Goal: Task Accomplishment & Management: Use online tool/utility

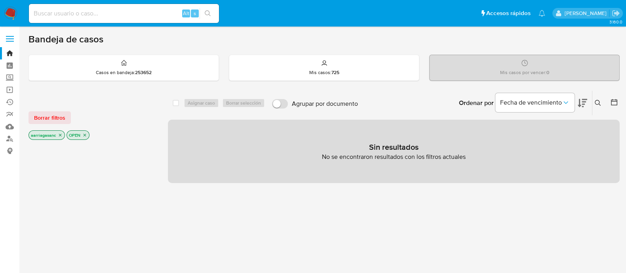
click at [60, 117] on span "Borrar filtros" at bounding box center [49, 117] width 31 height 11
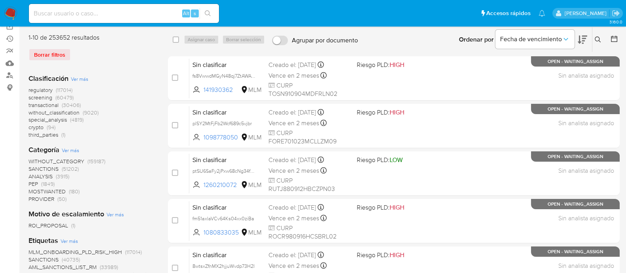
scroll to position [99, 0]
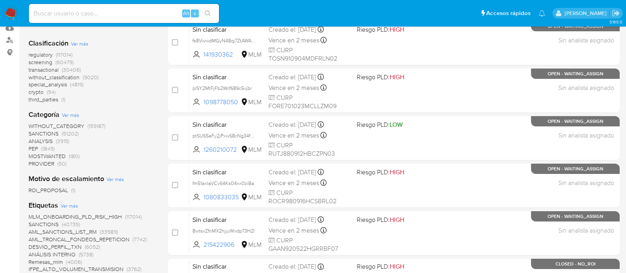
click at [42, 134] on span "SANCTIONS" at bounding box center [44, 134] width 30 height 8
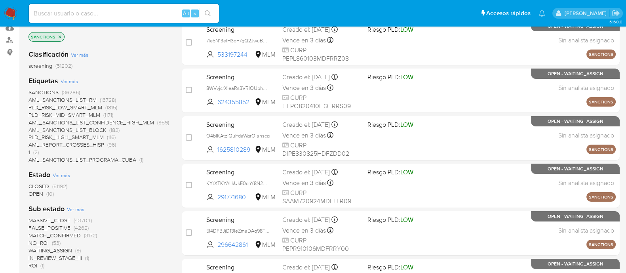
click at [44, 193] on span "OPEN (10)" at bounding box center [41, 194] width 25 height 8
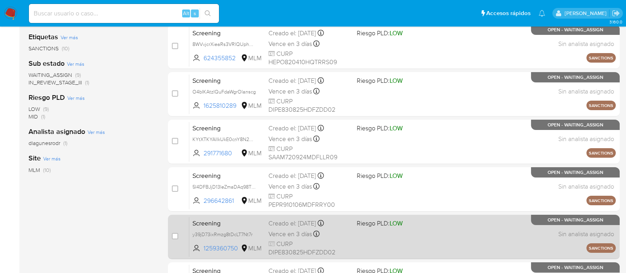
scroll to position [34, 0]
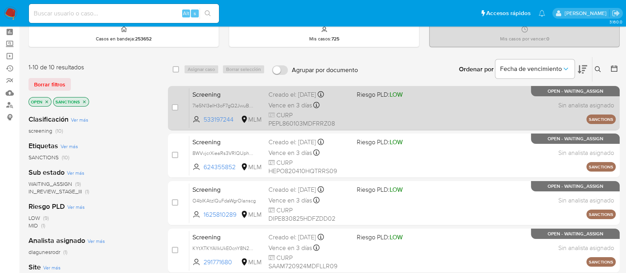
click at [435, 112] on div "Screening 7le5N13eIH3oF7gQ2JwuBNWS 533197244 MLM Riesgo PLD: LOW Creado el: 19/…" at bounding box center [402, 108] width 427 height 40
click at [171, 106] on div "case-item-checkbox No es posible asignar el caso Screening 7le5N13eIH3oF7gQ2Jwu…" at bounding box center [394, 108] width 452 height 44
click at [176, 104] on input "checkbox" at bounding box center [175, 107] width 6 height 6
checkbox input "true"
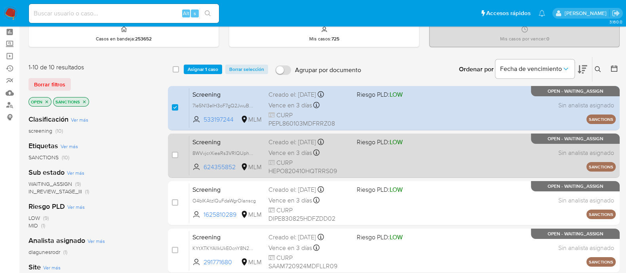
click at [375, 157] on div "Screening 8WVvjcrXieaRs3VRlQUphCfS 624355852 MLM Riesgo PLD: LOW Creado el: 19/…" at bounding box center [402, 155] width 427 height 40
click at [177, 155] on input "checkbox" at bounding box center [175, 155] width 6 height 6
checkbox input "true"
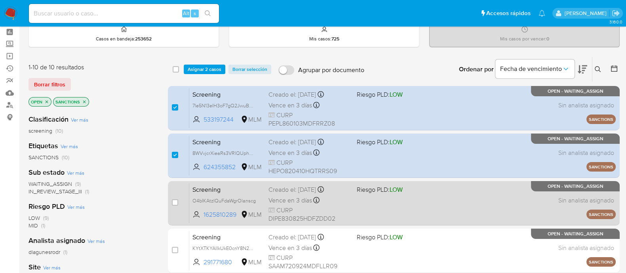
click at [388, 213] on div "Screening O4bIKAtzIQuFdaWgrOlanscg 1625810289 MLM Riesgo PLD: LOW Creado el: 19…" at bounding box center [402, 203] width 427 height 40
click at [176, 201] on input "checkbox" at bounding box center [175, 202] width 6 height 6
checkbox input "true"
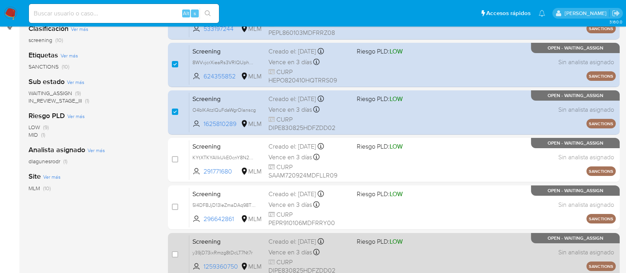
scroll to position [182, 0]
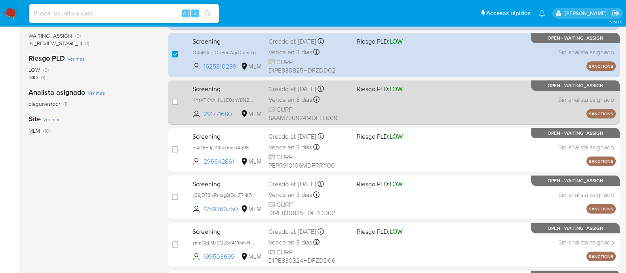
click at [376, 92] on div "Screening KYtXTKYAlIkUkE0cnY8N2o7F 291771680 MLM Riesgo PLD: LOW Creado el: 19/…" at bounding box center [402, 102] width 427 height 40
click at [178, 100] on div "case-item-checkbox No es posible asignar el caso" at bounding box center [180, 102] width 17 height 40
click at [174, 101] on input "checkbox" at bounding box center [175, 102] width 6 height 6
checkbox input "true"
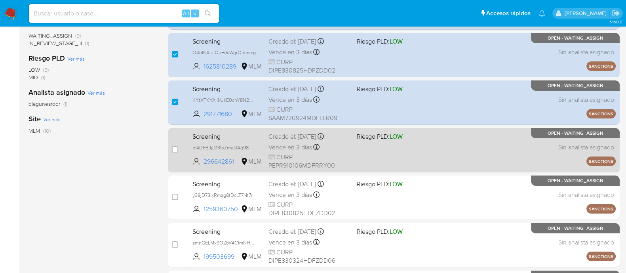
click at [345, 149] on div "Vence en 3 días Vence el 22/09/2025 13:49:26" at bounding box center [310, 147] width 82 height 11
click at [174, 147] on input "checkbox" at bounding box center [175, 149] width 6 height 6
checkbox input "true"
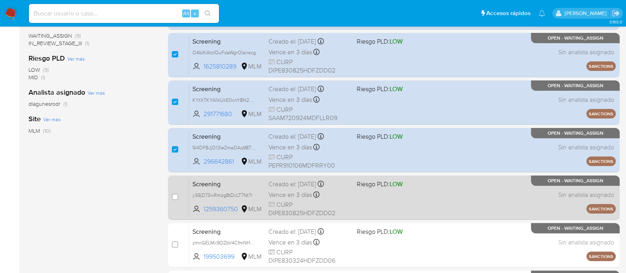
click at [375, 197] on div "Screening y39jD73ixRmzg8tDcLT7Nt7r 1259360750 MLM Riesgo PLD: LOW Creado el: 19…" at bounding box center [402, 197] width 427 height 40
click at [173, 194] on input "checkbox" at bounding box center [175, 197] width 6 height 6
checkbox input "true"
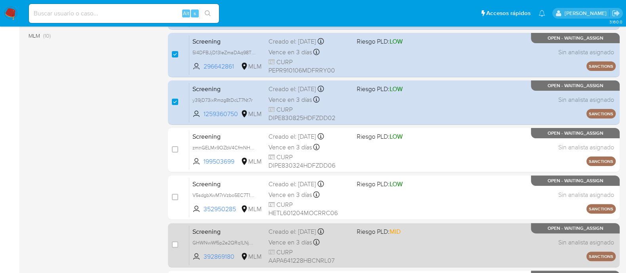
scroll to position [281, 0]
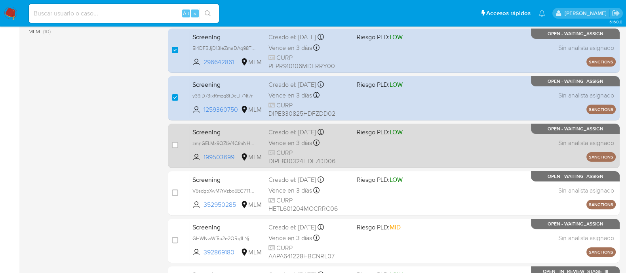
click at [416, 153] on div "Screening zmnGELMx9OZbV4CfmNHKRdlz 199503699 MLM Riesgo PLD: LOW Creado el: 19/…" at bounding box center [402, 146] width 427 height 40
click at [178, 145] on div "case-item-checkbox No es posible asignar el caso" at bounding box center [180, 146] width 17 height 40
click at [174, 143] on input "checkbox" at bounding box center [175, 145] width 6 height 6
checkbox input "true"
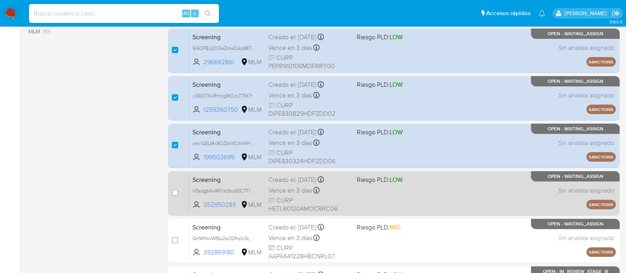
click at [415, 196] on div "Screening V5sdgbXwM7rVzbo5EC7T1tuv 352950285 MLM Riesgo PLD: LOW Creado el: 19/…" at bounding box center [402, 193] width 427 height 40
click at [177, 195] on input "checkbox" at bounding box center [175, 192] width 6 height 6
checkbox input "true"
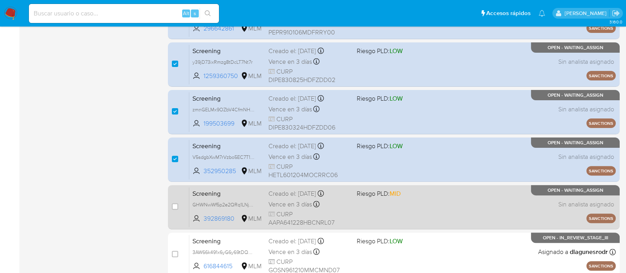
scroll to position [330, 0]
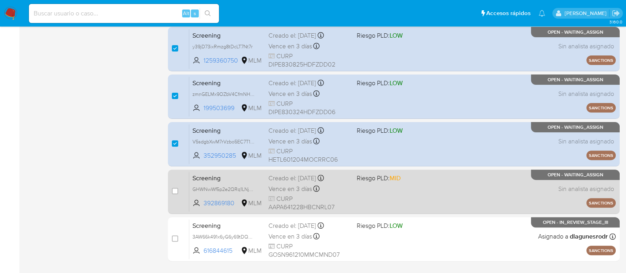
click at [366, 193] on div "Screening GHWNwWf5p2e2QRq1LNjEPJBJ 392869180 MLM Riesgo PLD: MID Creado el: 19/…" at bounding box center [402, 192] width 427 height 40
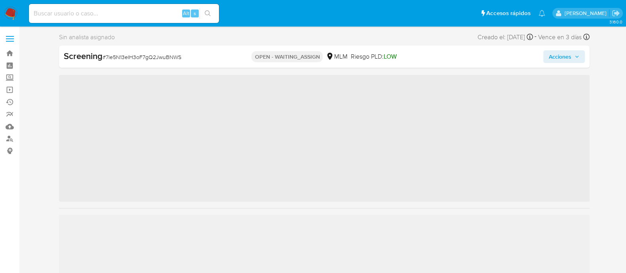
scroll to position [334, 0]
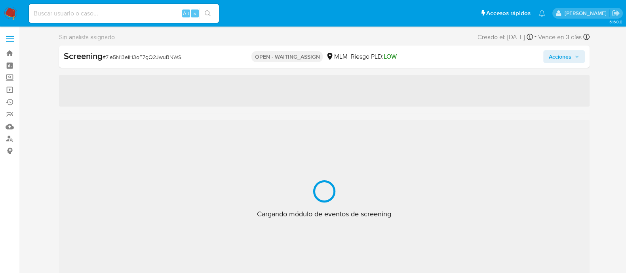
select select "10"
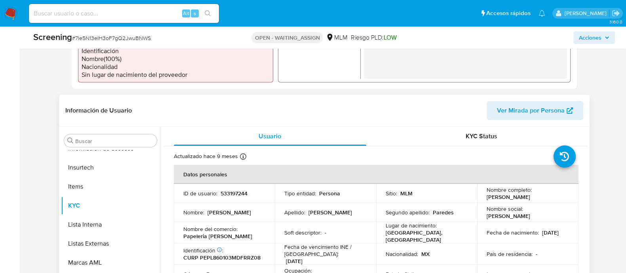
scroll to position [297, 0]
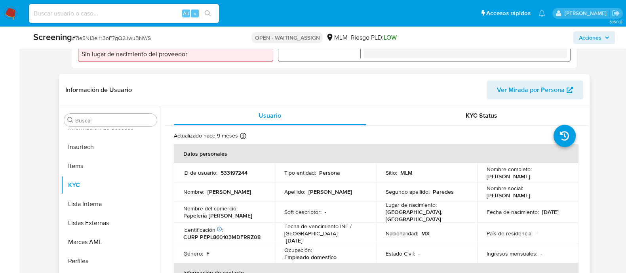
click at [232, 172] on p "533197244" at bounding box center [234, 172] width 27 height 7
copy p "533197244"
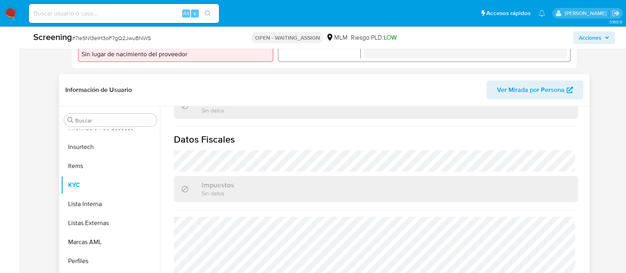
scroll to position [495, 0]
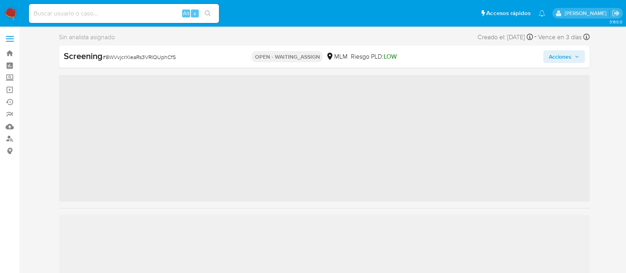
scroll to position [334, 0]
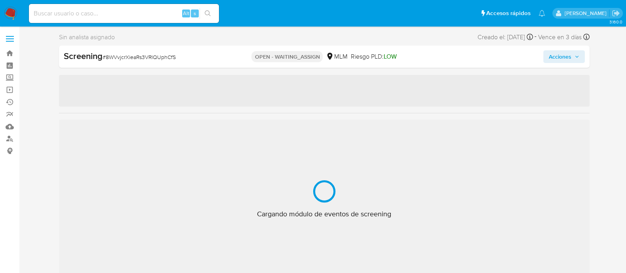
select select "10"
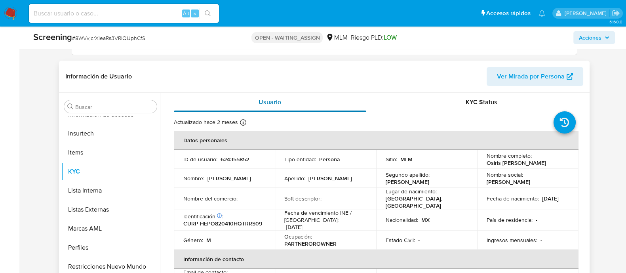
scroll to position [346, 0]
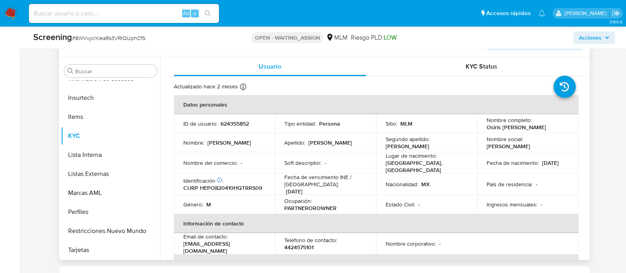
click at [229, 124] on p "624355852" at bounding box center [235, 123] width 29 height 7
copy p "624355852"
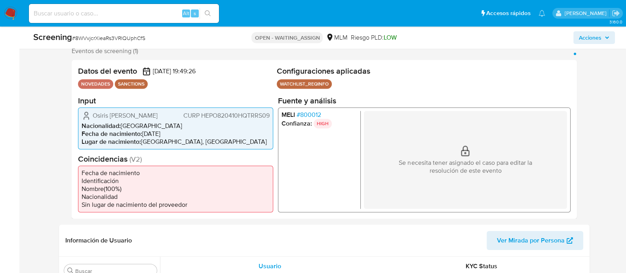
scroll to position [99, 0]
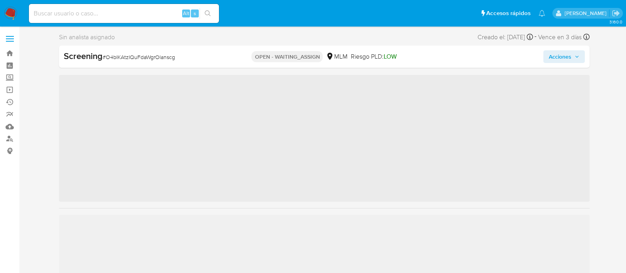
scroll to position [334, 0]
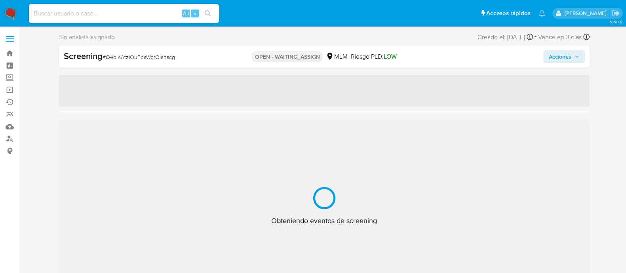
select select "10"
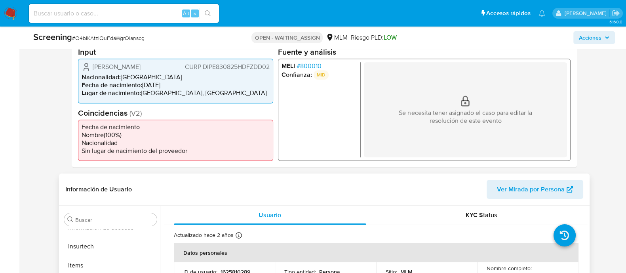
scroll to position [49, 0]
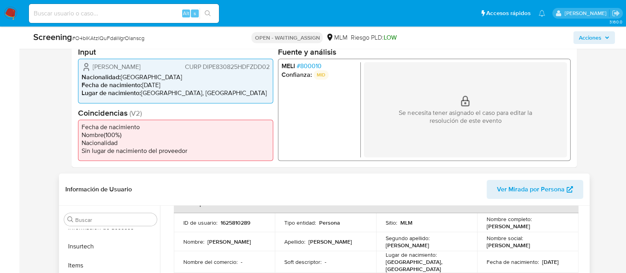
click at [230, 225] on p "1625810289" at bounding box center [236, 222] width 30 height 7
copy p "1625810289"
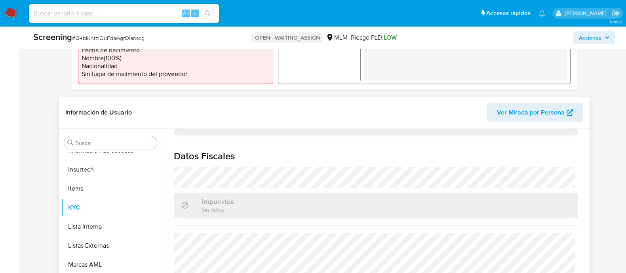
scroll to position [297, 0]
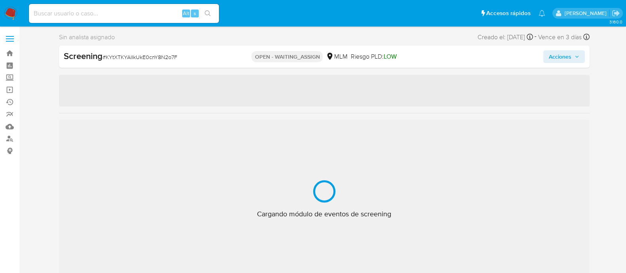
scroll to position [334, 0]
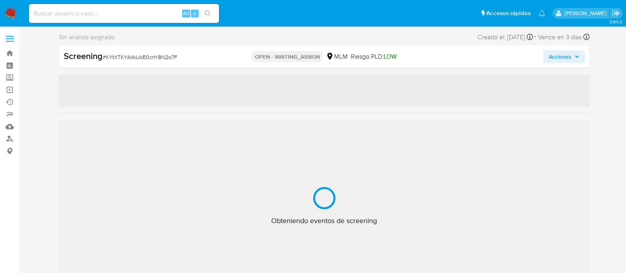
select select "10"
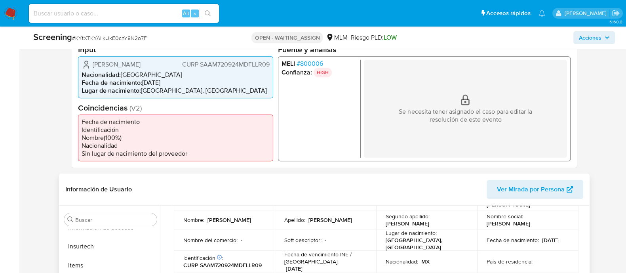
scroll to position [49, 0]
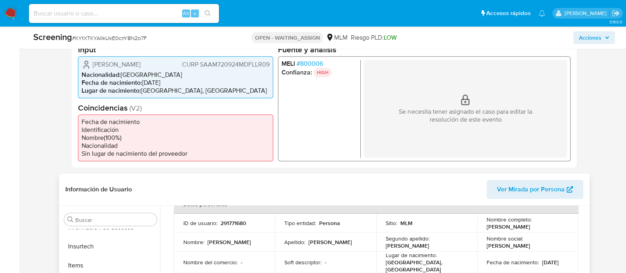
click at [236, 227] on p "291771680" at bounding box center [234, 222] width 26 height 7
copy p "291771680"
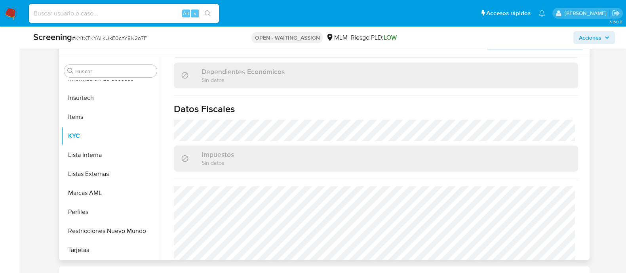
scroll to position [503, 0]
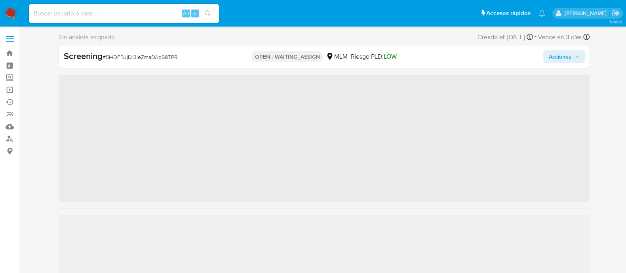
scroll to position [334, 0]
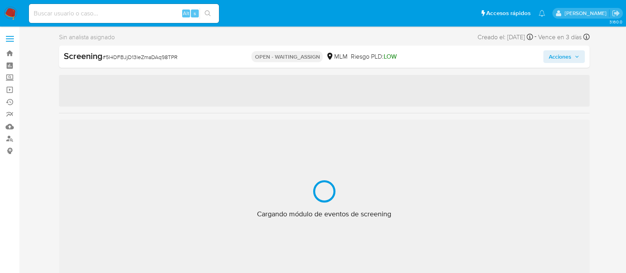
select select "10"
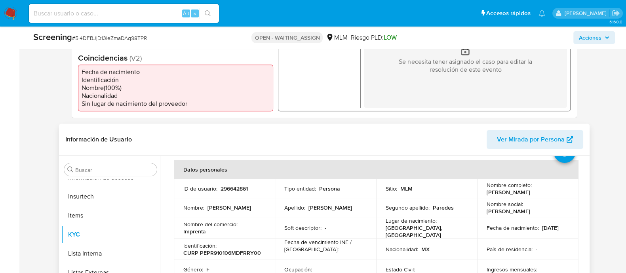
scroll to position [49, 0]
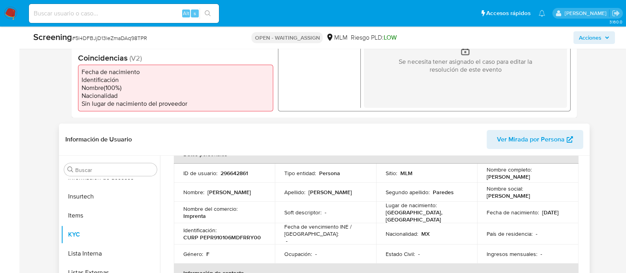
click at [238, 173] on p "296642861" at bounding box center [234, 173] width 27 height 7
copy p "296642861"
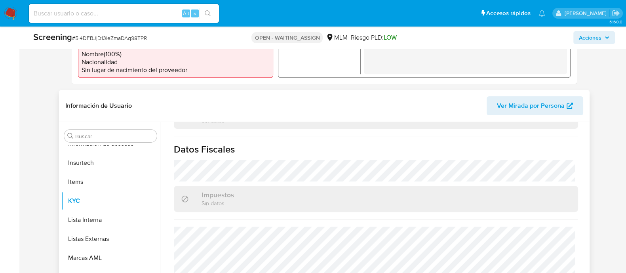
scroll to position [297, 0]
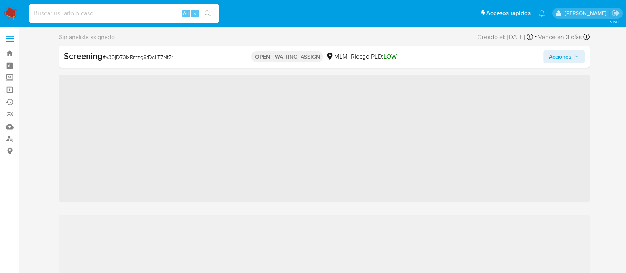
scroll to position [334, 0]
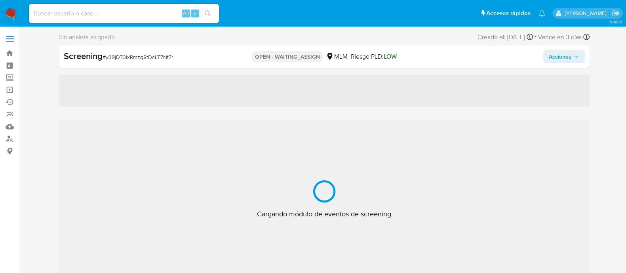
select select "10"
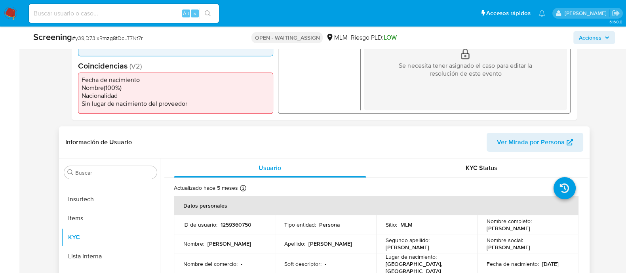
scroll to position [248, 0]
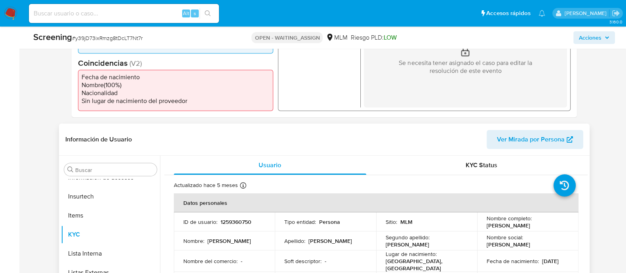
click at [244, 223] on p "1259360750" at bounding box center [236, 221] width 31 height 7
copy p "1259360750"
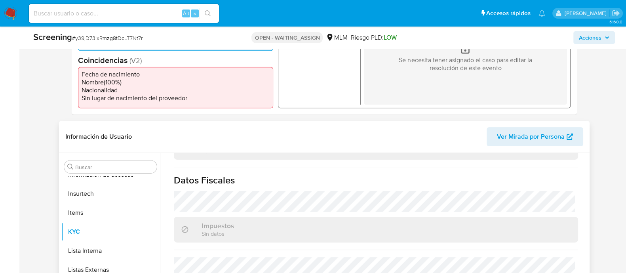
scroll to position [346, 0]
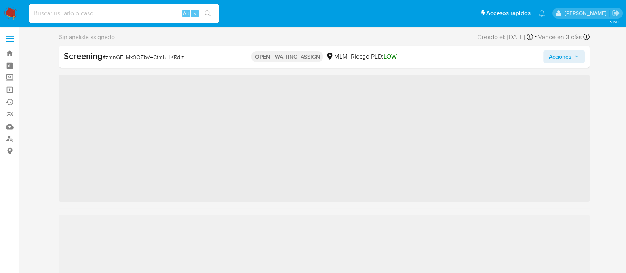
scroll to position [334, 0]
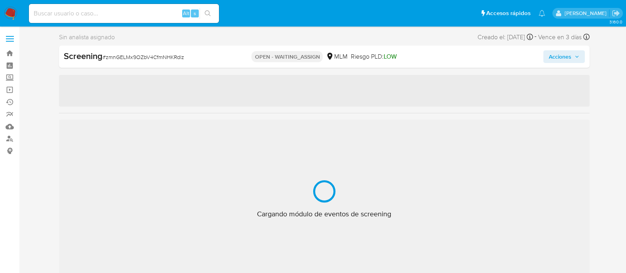
select select "10"
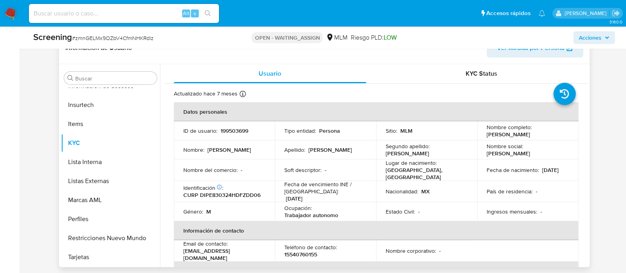
scroll to position [346, 0]
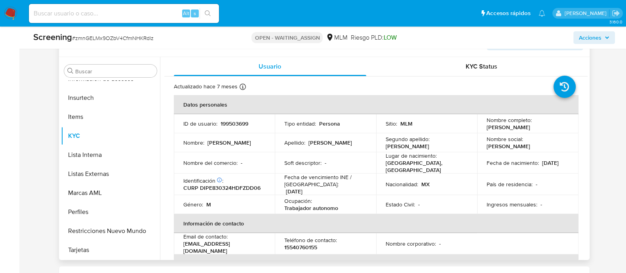
click at [228, 125] on p "199503699" at bounding box center [235, 123] width 28 height 7
copy p "199503699"
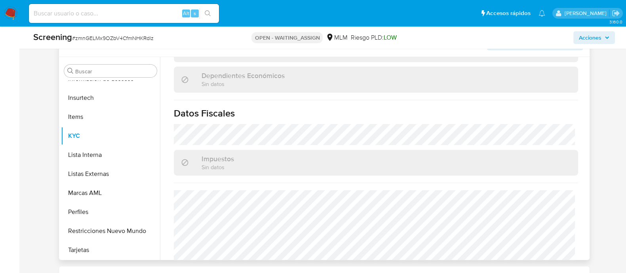
scroll to position [492, 0]
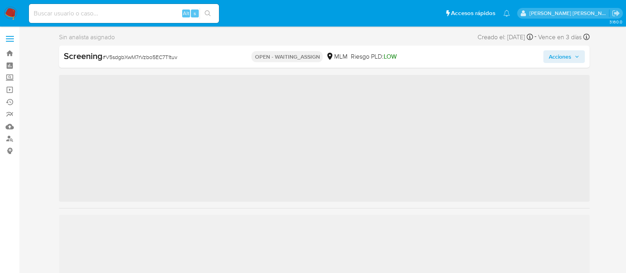
scroll to position [332, 0]
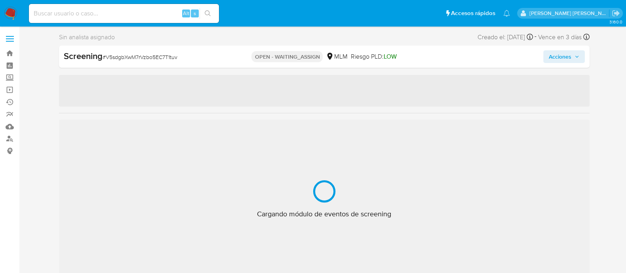
select select "10"
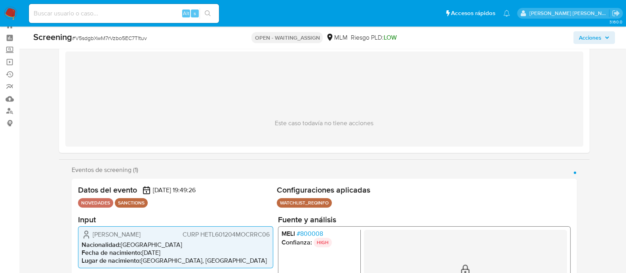
scroll to position [99, 0]
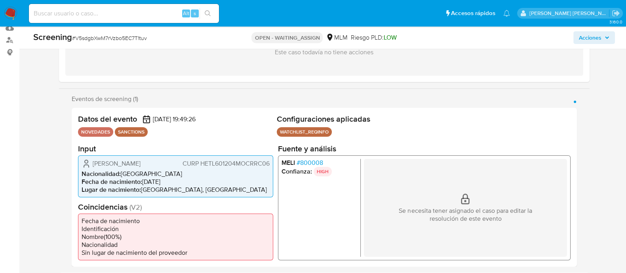
click at [463, 170] on div "Se necesita tener asignado el caso para editar la resolución de este evento" at bounding box center [465, 207] width 203 height 98
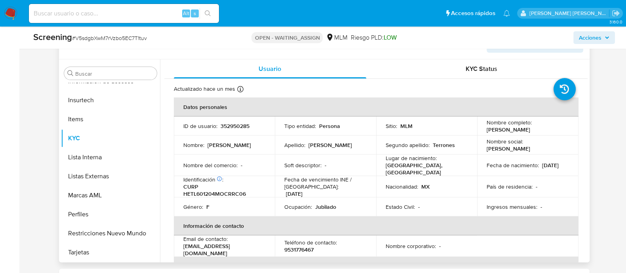
scroll to position [346, 0]
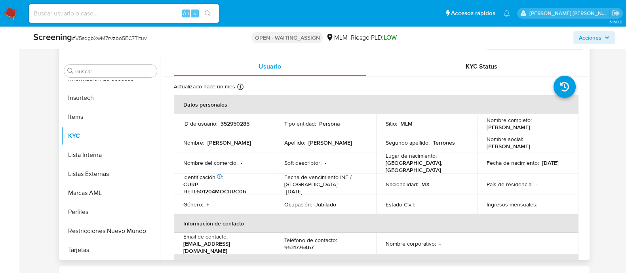
click at [232, 120] on p "352950285" at bounding box center [235, 123] width 29 height 7
copy p "352950285"
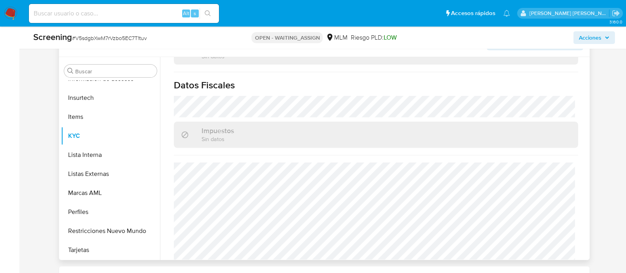
scroll to position [500, 0]
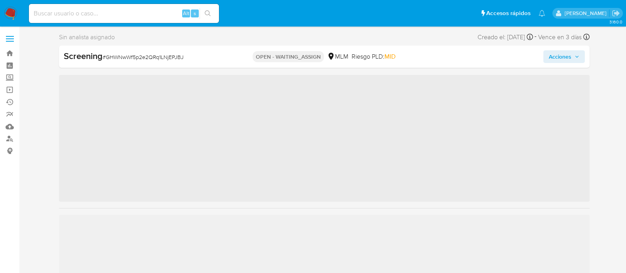
scroll to position [334, 0]
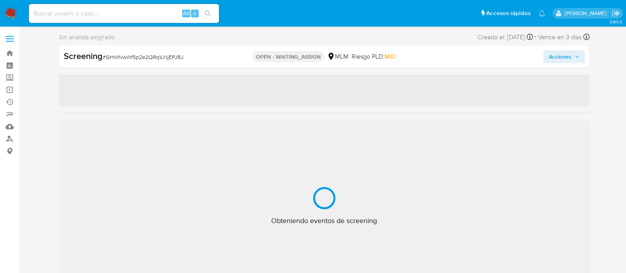
select select "10"
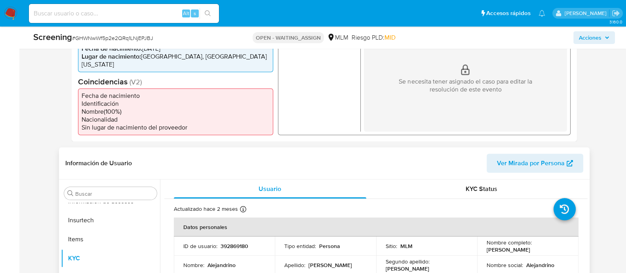
scroll to position [297, 0]
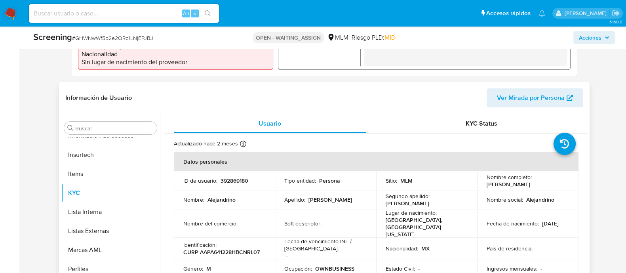
click at [227, 177] on p "392869180" at bounding box center [235, 180] width 28 height 7
copy p "392869180"
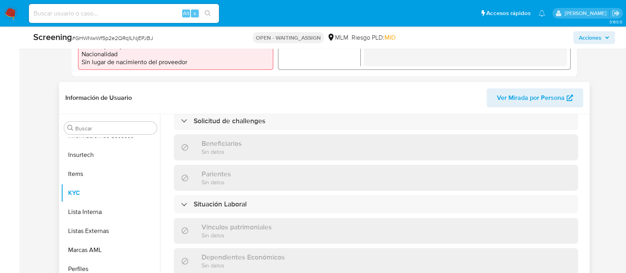
scroll to position [492, 0]
